Goal: Information Seeking & Learning: Find specific fact

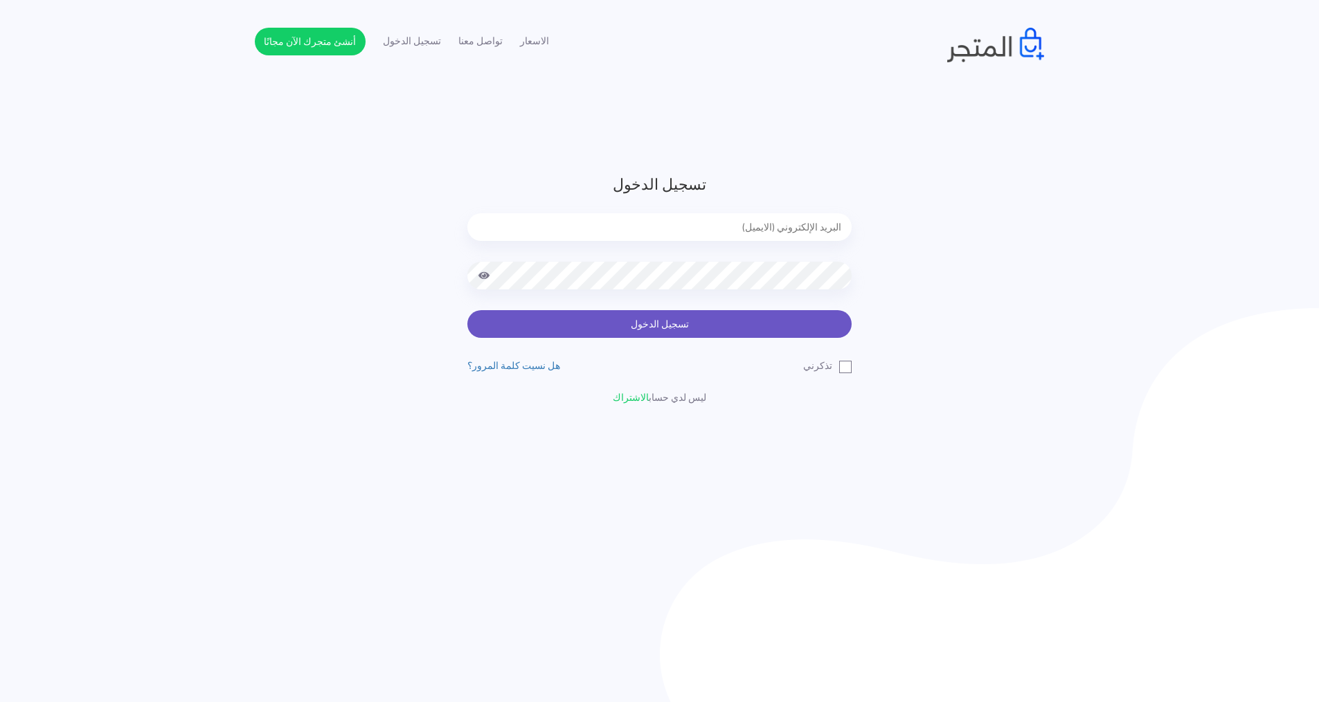
type input "express.laptop@outlook.com"
click at [810, 318] on button "تسجيل الدخول" at bounding box center [659, 324] width 384 height 28
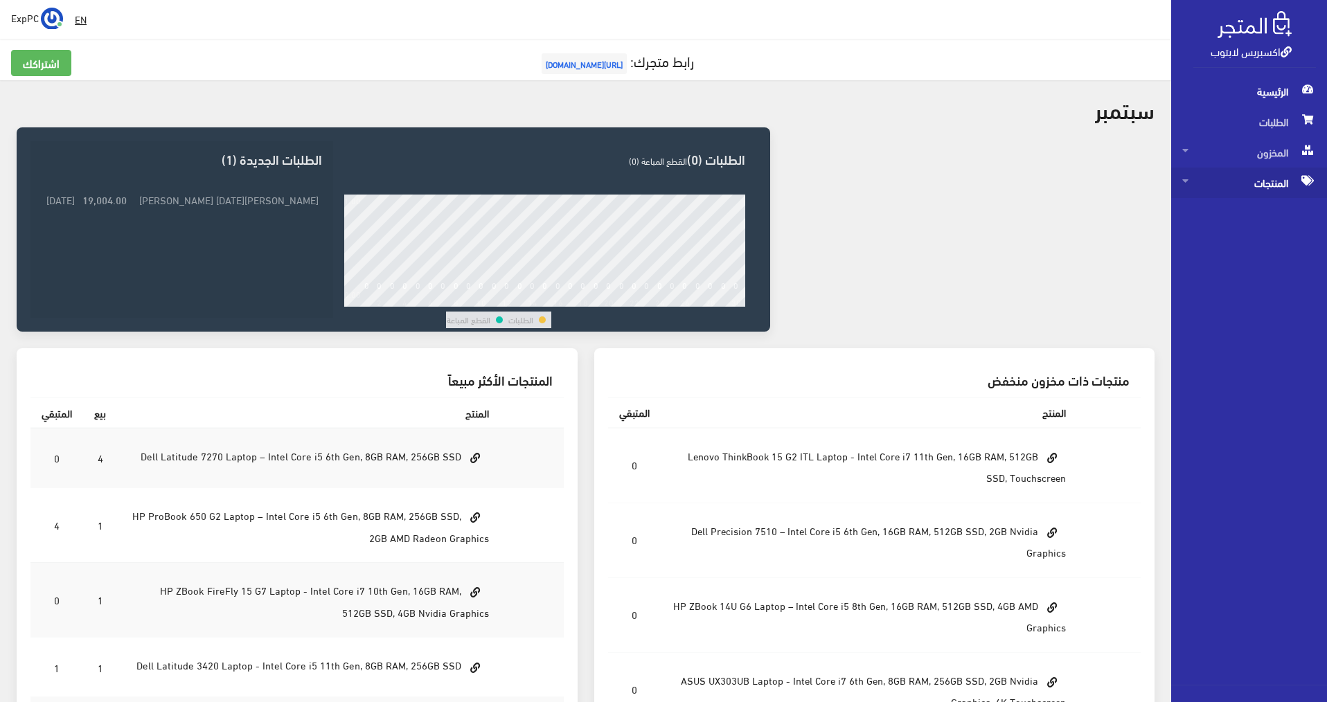
click at [1274, 190] on span "المنتجات" at bounding box center [1249, 183] width 134 height 30
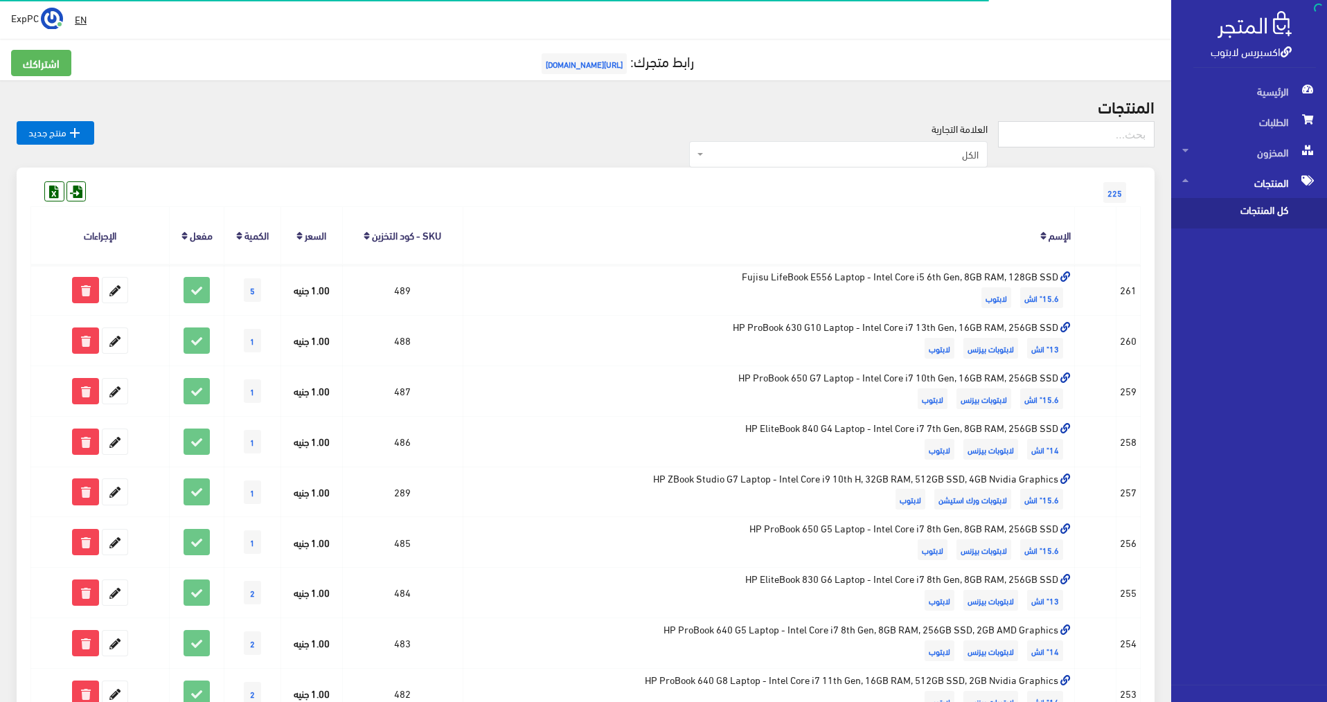
click at [1269, 212] on span "كل المنتجات" at bounding box center [1234, 213] width 105 height 30
click at [1082, 126] on input "text" at bounding box center [1076, 134] width 157 height 26
click at [1075, 137] on input "text" at bounding box center [1076, 134] width 157 height 26
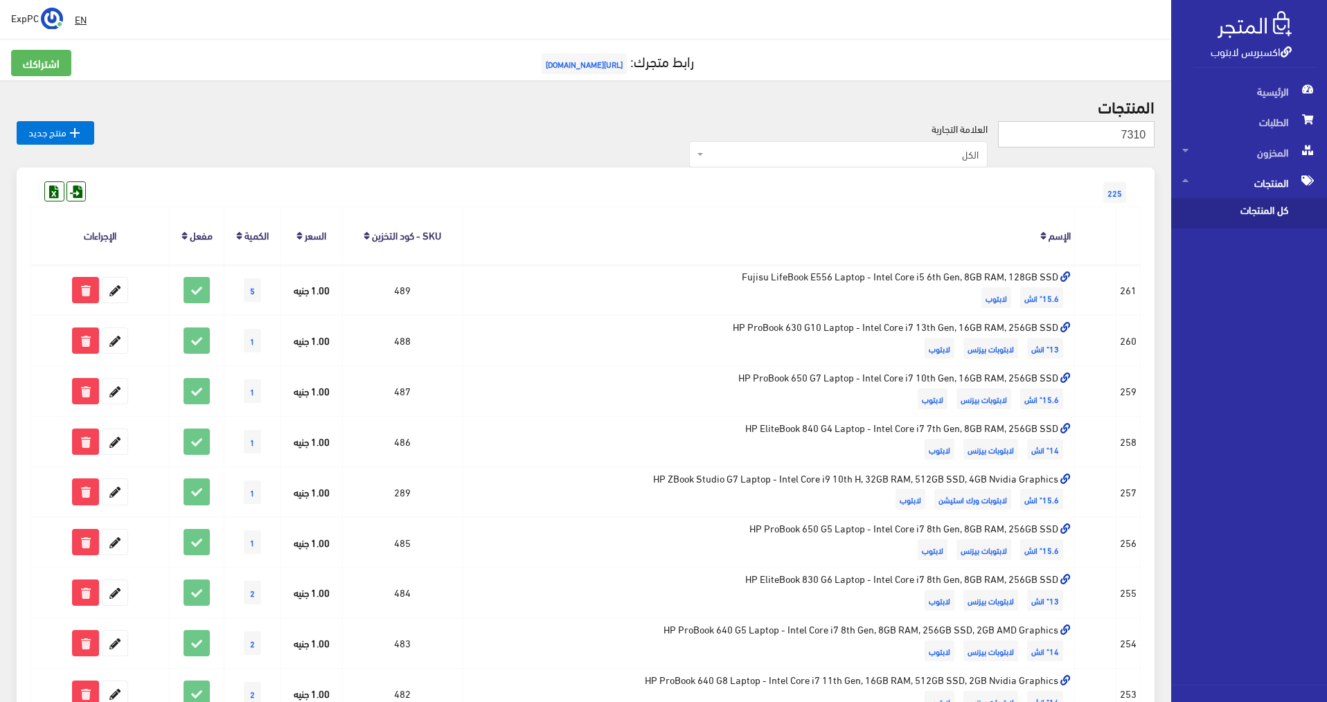
type input "7310"
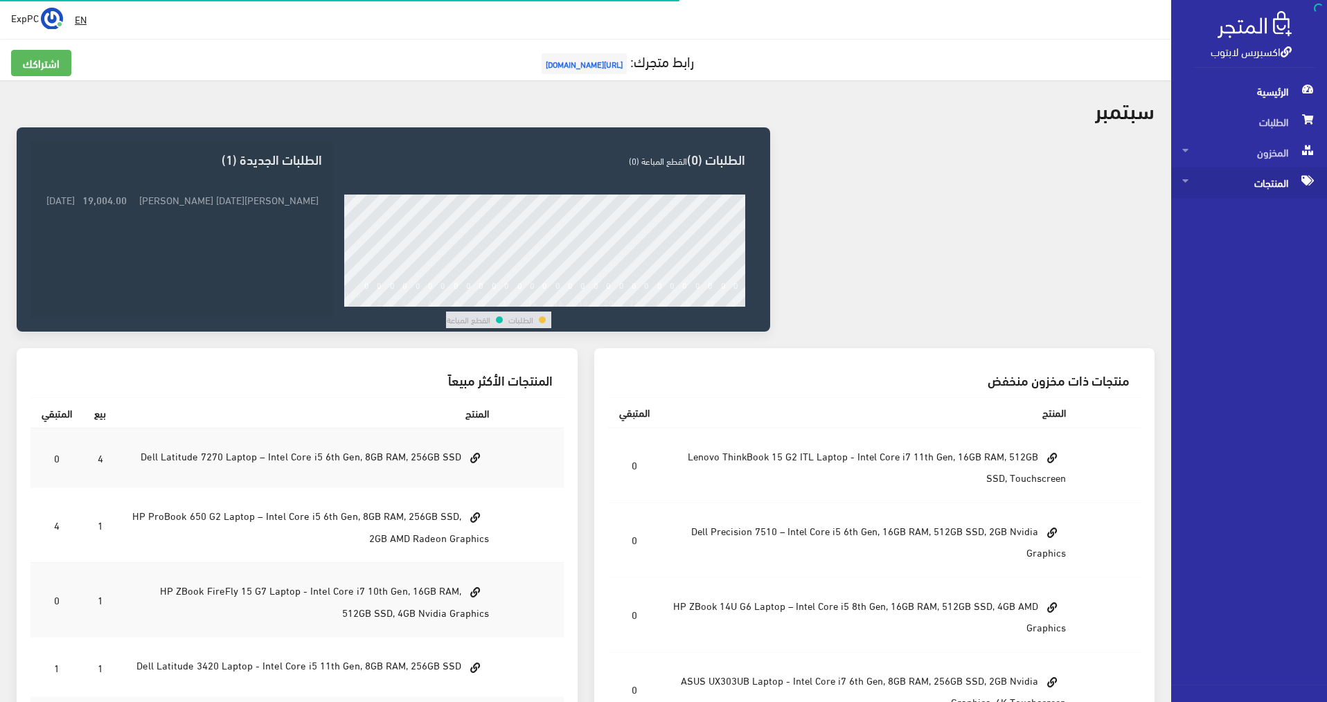
click at [1276, 189] on span "المنتجات" at bounding box center [1249, 183] width 134 height 30
click at [1193, 210] on span "كل المنتجات" at bounding box center [1234, 213] width 105 height 30
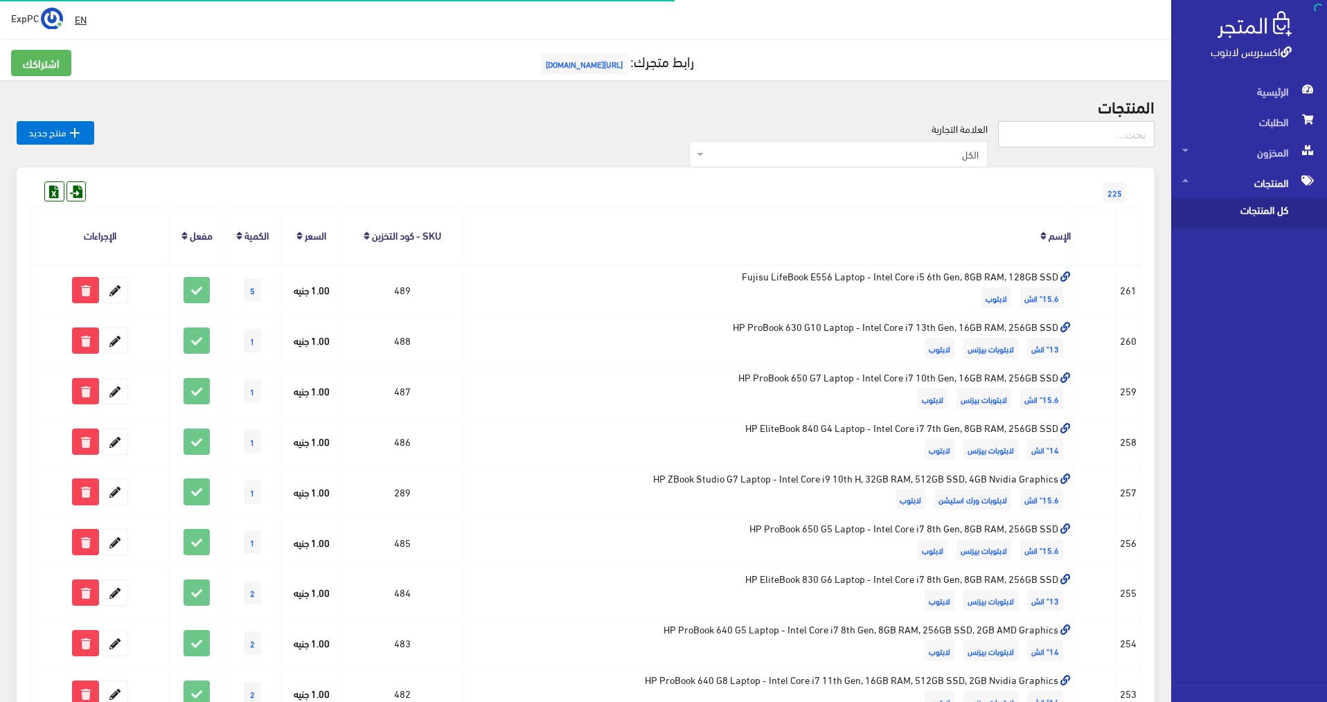
click at [1053, 134] on input "text" at bounding box center [1076, 134] width 157 height 26
type input "7410"
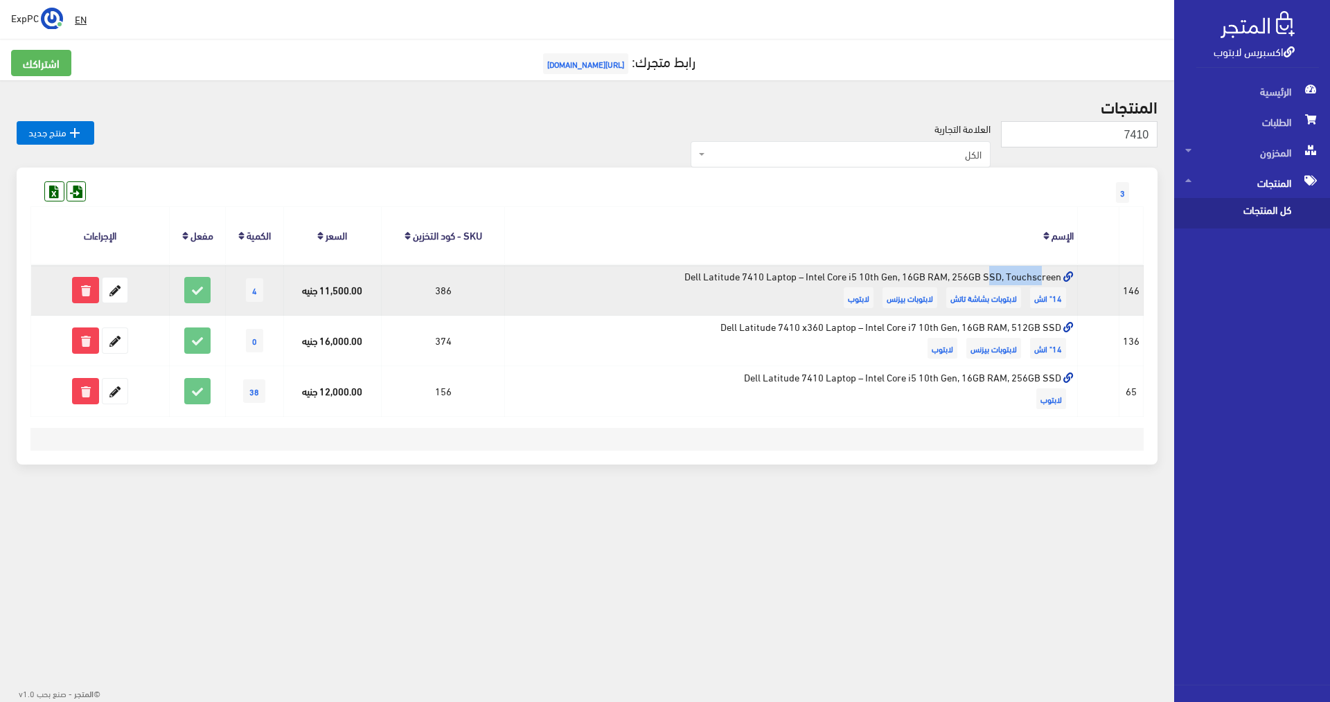
drag, startPoint x: 836, startPoint y: 276, endPoint x: 883, endPoint y: 280, distance: 47.3
click at [883, 280] on td "Dell Latitude 7410 Laptop – Intel Core i5 10th Gen, 16GB RAM, 256GB SSD, Touchs…" at bounding box center [790, 290] width 573 height 51
